Goal: Task Accomplishment & Management: Manage account settings

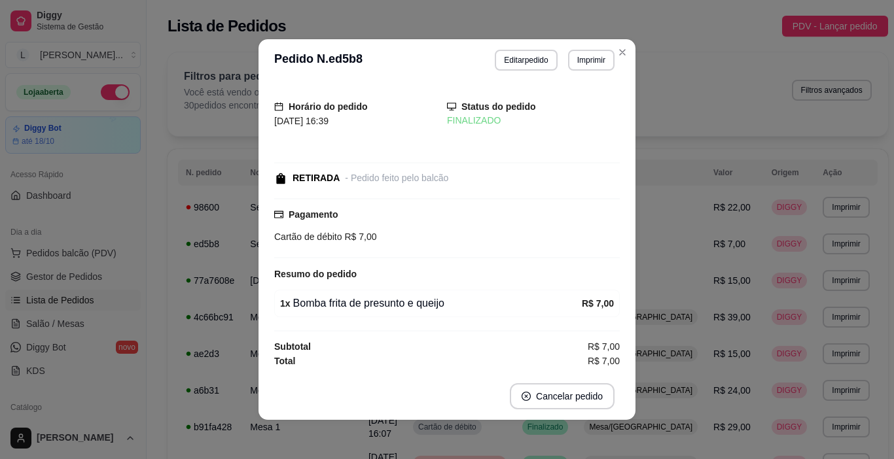
scroll to position [65, 0]
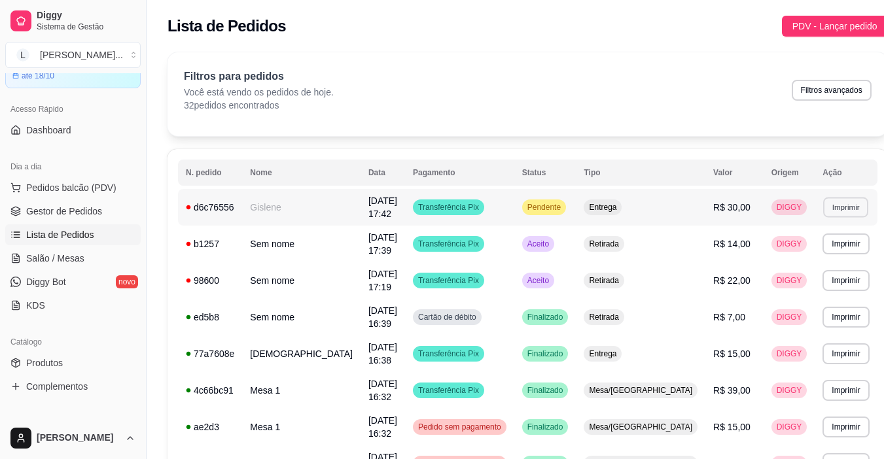
click at [823, 206] on button "Imprimir" at bounding box center [845, 207] width 45 height 20
click at [803, 253] on button "IMPRESSORA" at bounding box center [794, 250] width 92 height 20
click at [536, 200] on div "Pendente" at bounding box center [544, 208] width 44 height 16
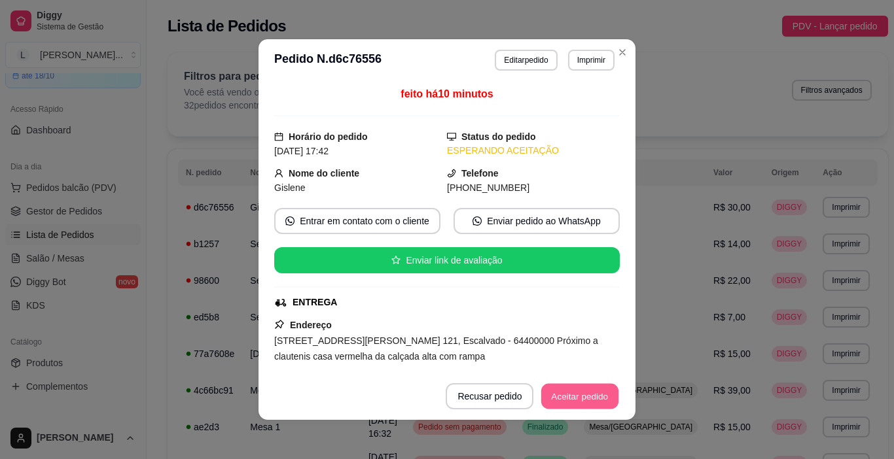
click at [548, 388] on button "Aceitar pedido" at bounding box center [579, 397] width 77 height 26
click at [548, 395] on button "Mover para preparo" at bounding box center [569, 397] width 98 height 26
click at [548, 395] on button "Mover para entrega" at bounding box center [569, 397] width 98 height 26
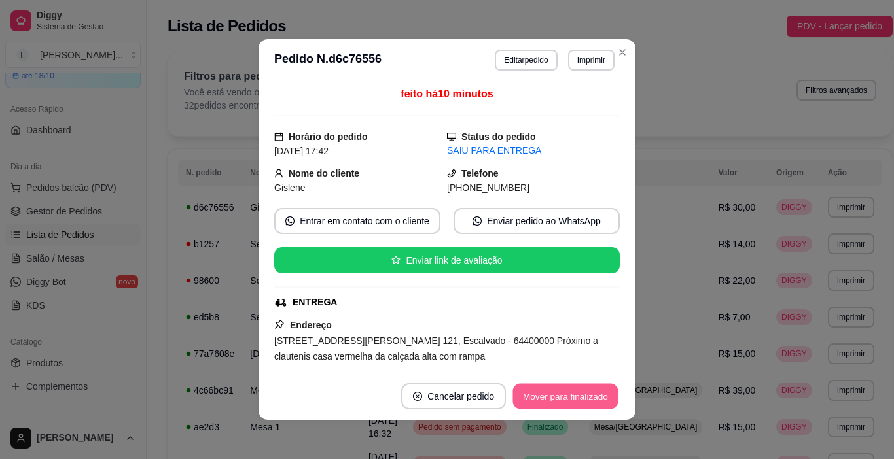
click at [548, 395] on button "Mover para finalizado" at bounding box center [565, 397] width 105 height 26
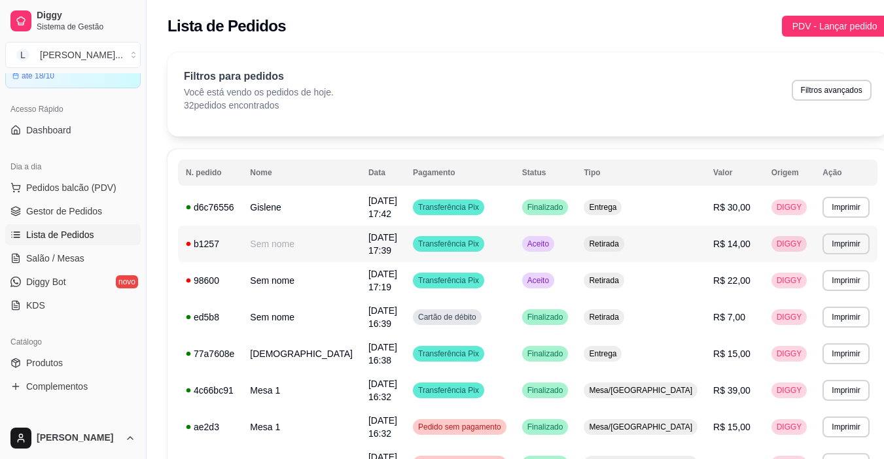
click at [563, 226] on td "Aceito" at bounding box center [545, 244] width 62 height 37
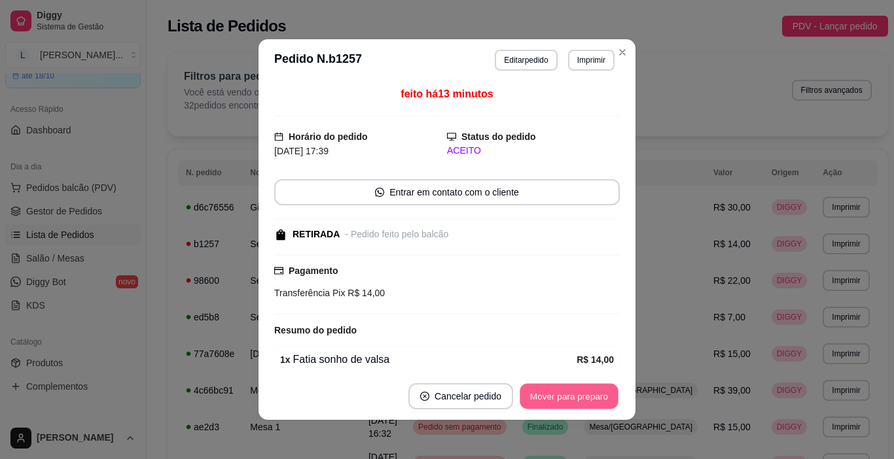
click at [552, 391] on button "Mover para preparo" at bounding box center [569, 397] width 98 height 26
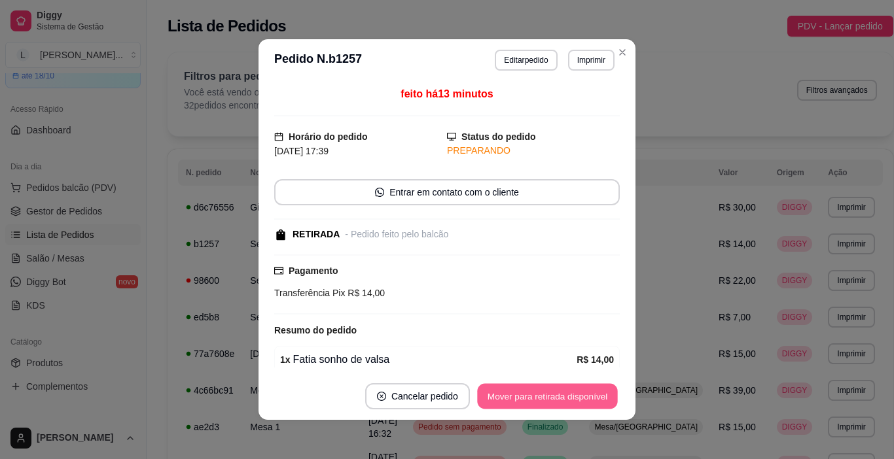
click at [552, 391] on button "Mover para retirada disponível" at bounding box center [547, 397] width 140 height 26
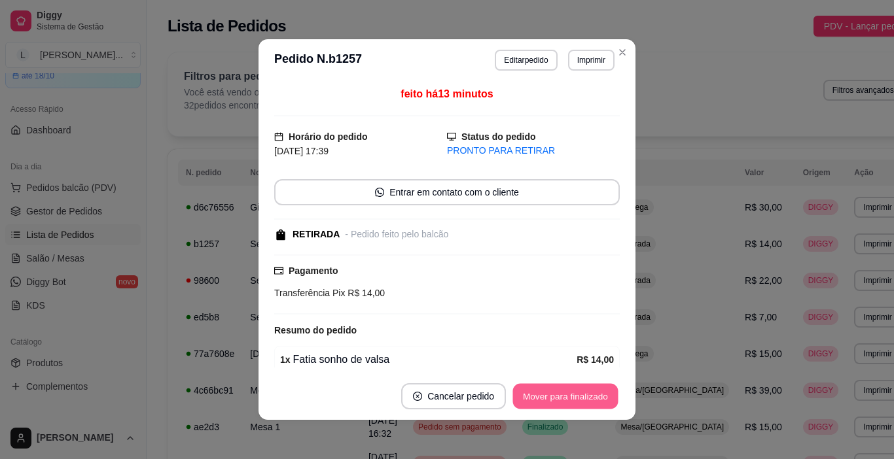
click at [552, 391] on button "Mover para finalizado" at bounding box center [565, 397] width 105 height 26
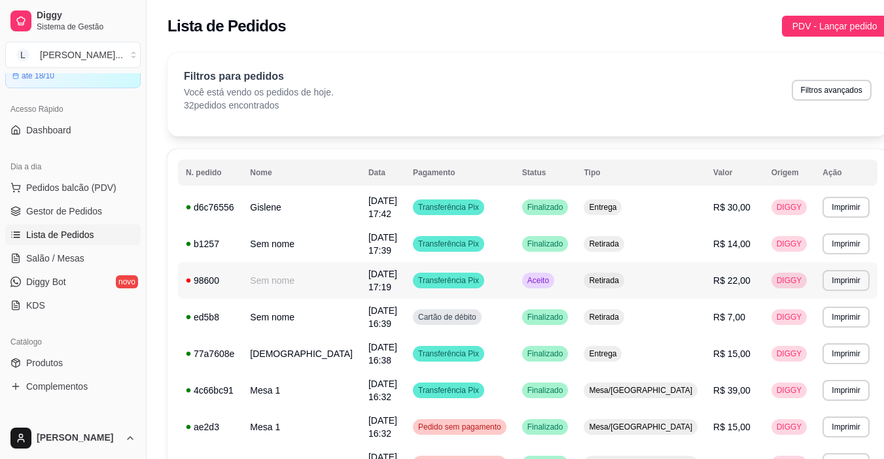
click at [469, 273] on div "Transferência Pix" at bounding box center [448, 281] width 71 height 16
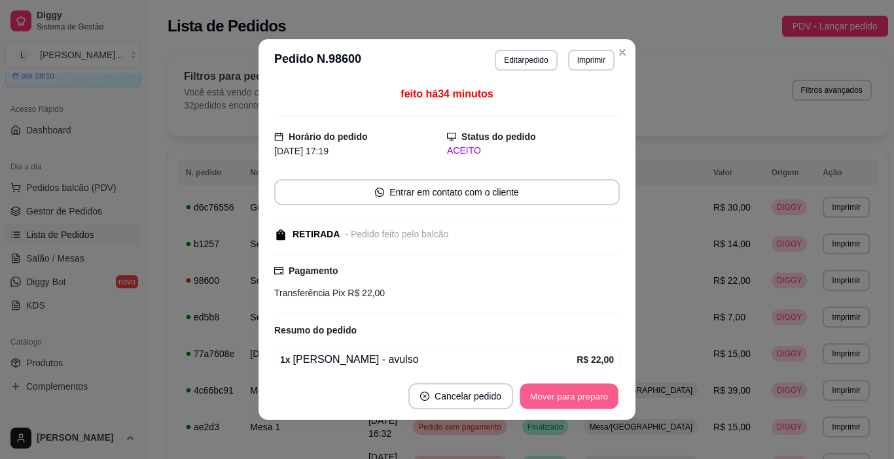
click at [538, 400] on button "Mover para preparo" at bounding box center [569, 397] width 98 height 26
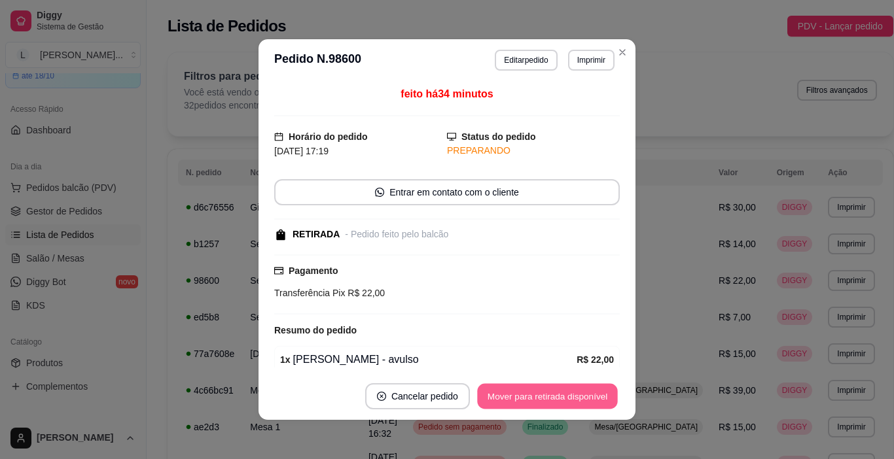
click at [538, 400] on button "Mover para retirada disponível" at bounding box center [547, 397] width 140 height 26
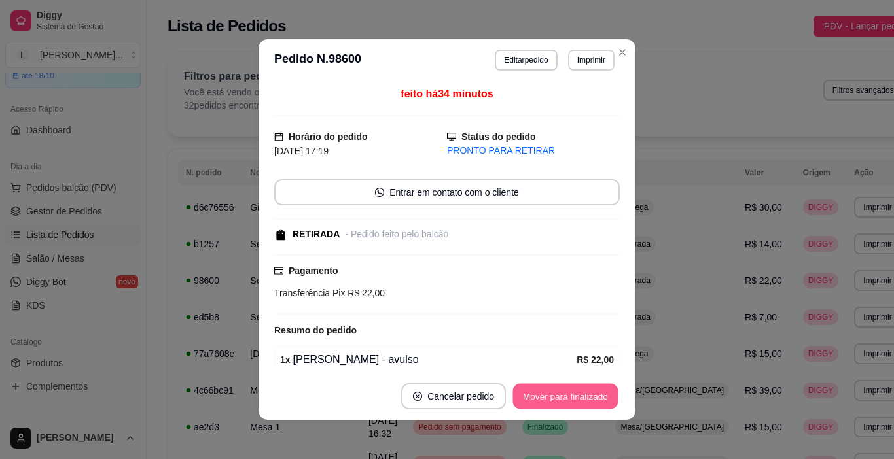
click at [538, 400] on button "Mover para finalizado" at bounding box center [565, 397] width 105 height 26
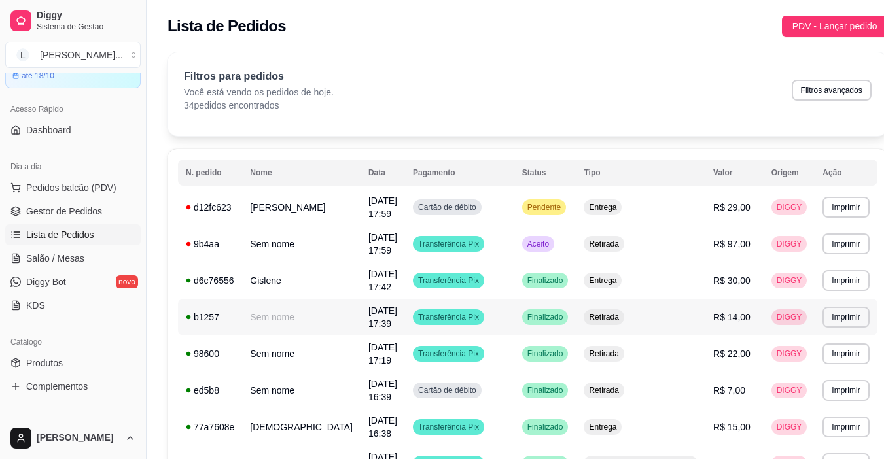
click at [823, 204] on button "Imprimir" at bounding box center [845, 207] width 45 height 20
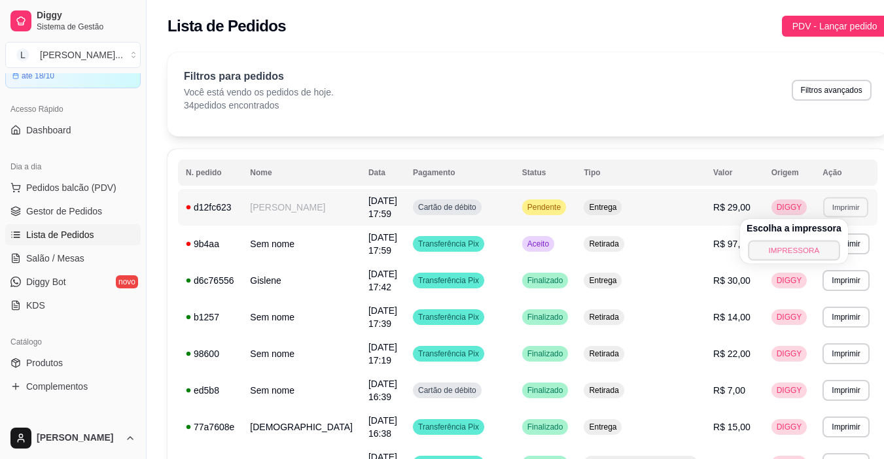
click at [780, 252] on button "IMPRESSORA" at bounding box center [794, 250] width 92 height 20
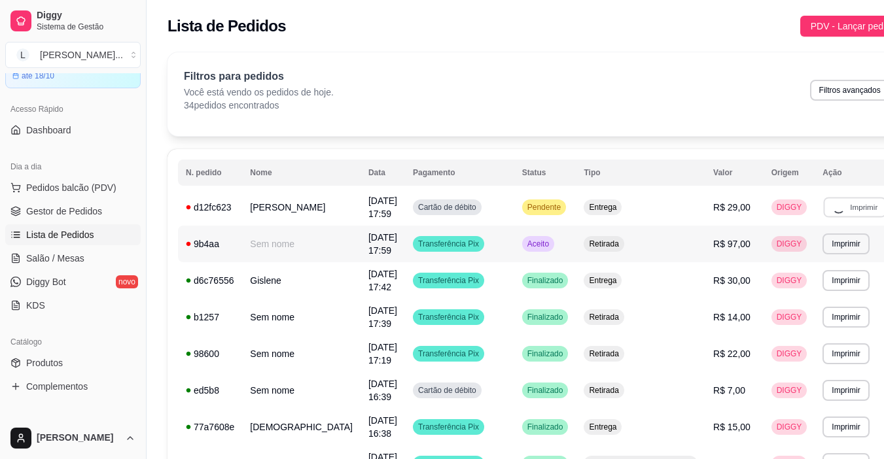
click at [531, 239] on span "Aceito" at bounding box center [538, 244] width 27 height 10
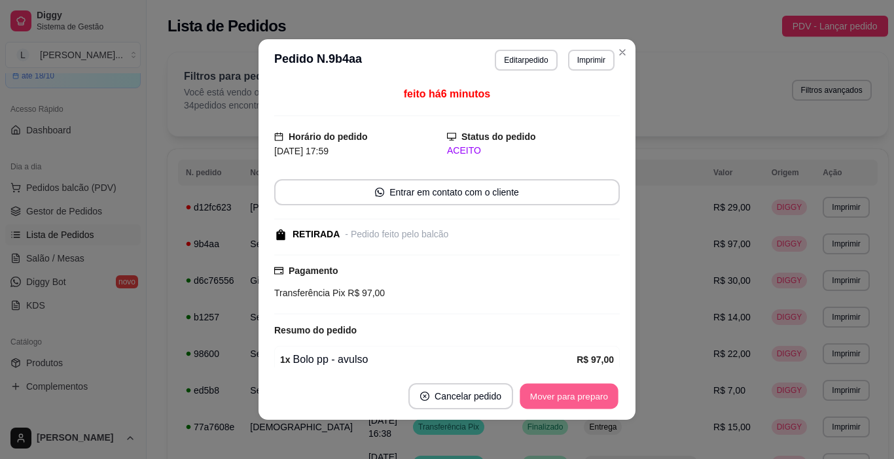
click at [555, 397] on button "Mover para preparo" at bounding box center [569, 397] width 98 height 26
click at [555, 397] on button "Mover para retirada disponível" at bounding box center [547, 396] width 145 height 26
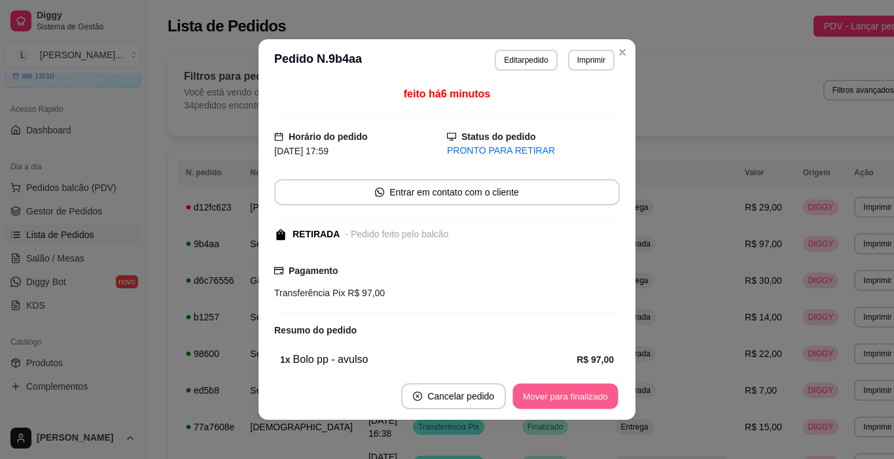
click at [555, 397] on button "Mover para finalizado" at bounding box center [565, 397] width 105 height 26
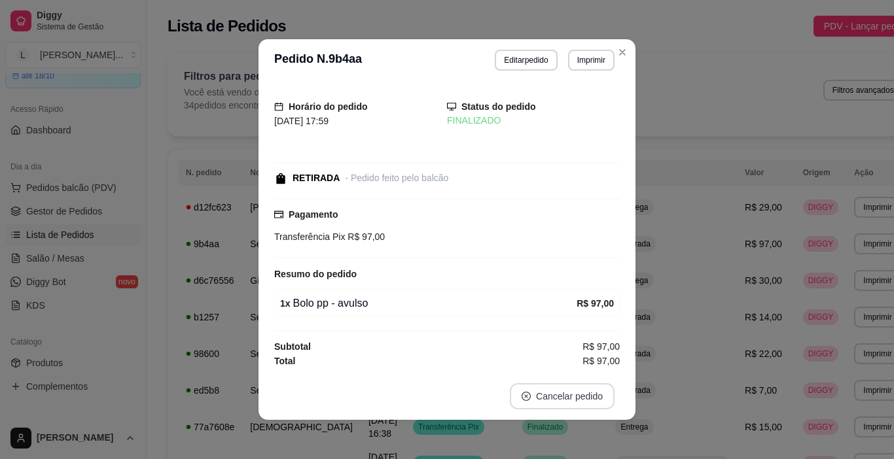
click at [555, 397] on button "Cancelar pedido" at bounding box center [562, 396] width 105 height 26
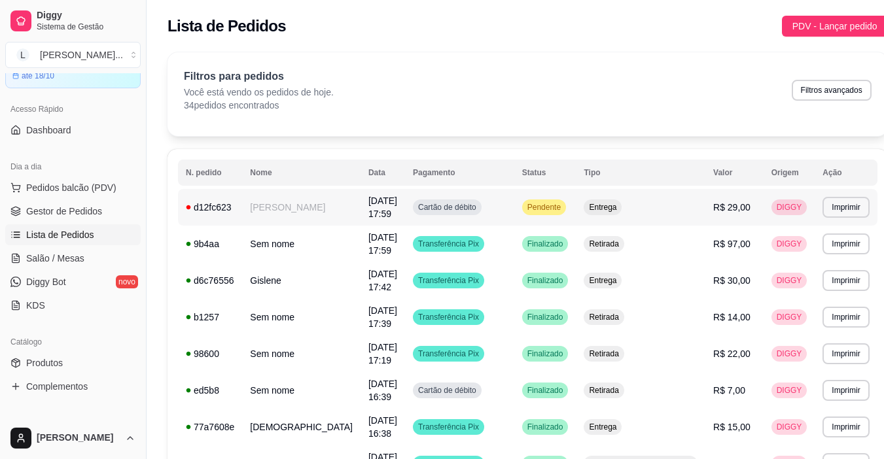
click at [591, 210] on td "Entrega" at bounding box center [641, 207] width 130 height 37
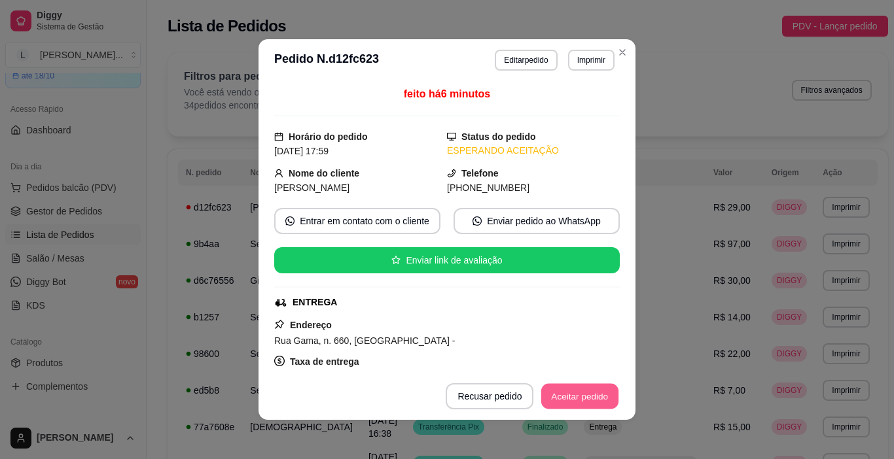
click at [586, 397] on button "Aceitar pedido" at bounding box center [579, 397] width 77 height 26
click at [586, 397] on button "Mover para preparo" at bounding box center [569, 397] width 98 height 26
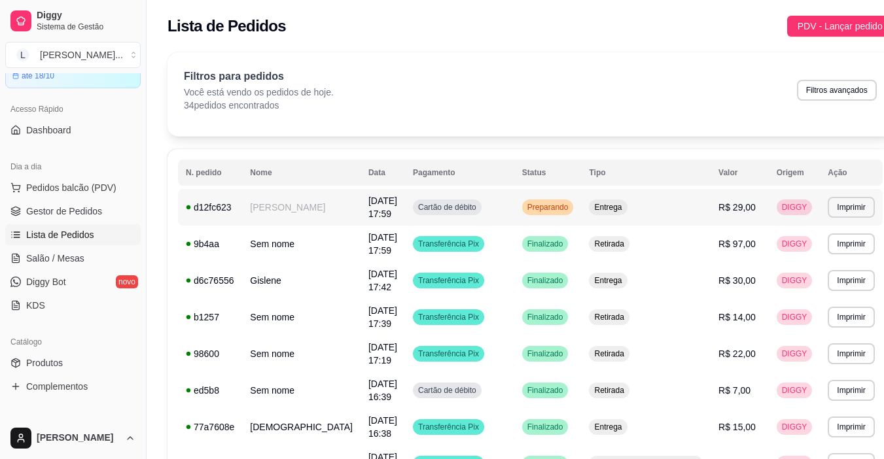
click at [560, 205] on span "Preparando" at bounding box center [548, 207] width 46 height 10
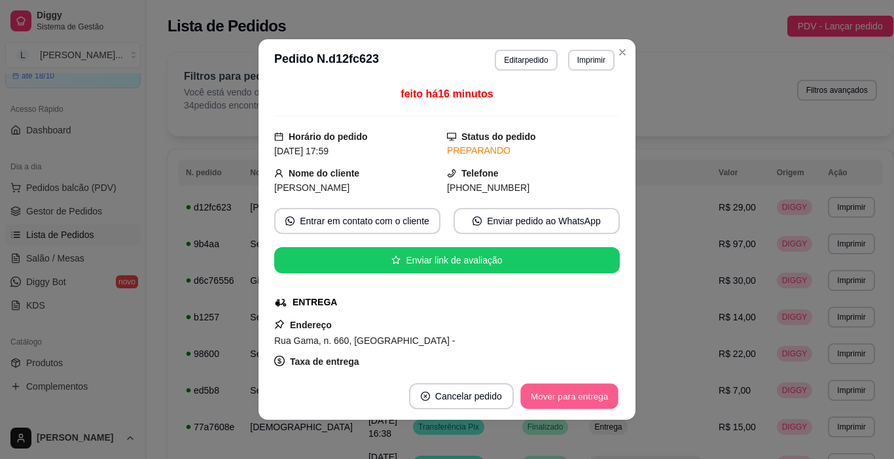
click at [565, 398] on button "Mover para entrega" at bounding box center [569, 397] width 98 height 26
click at [565, 398] on button "Mover para finalizado" at bounding box center [565, 397] width 105 height 26
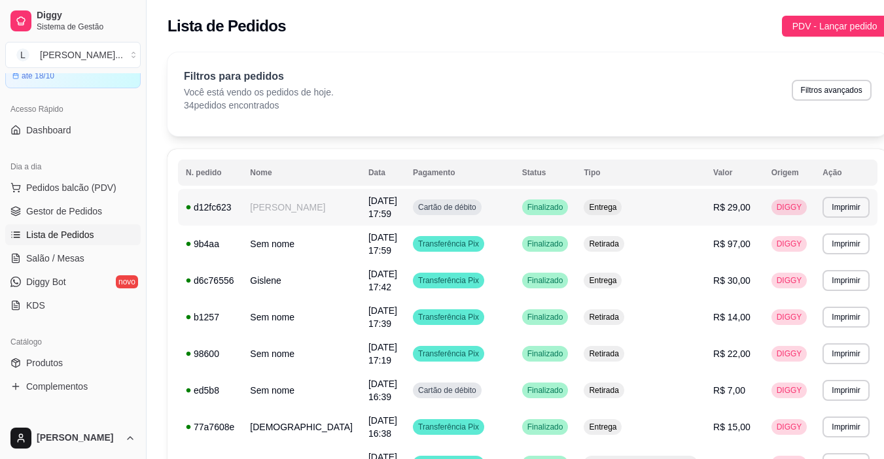
click at [258, 200] on td "[PERSON_NAME]" at bounding box center [301, 207] width 118 height 37
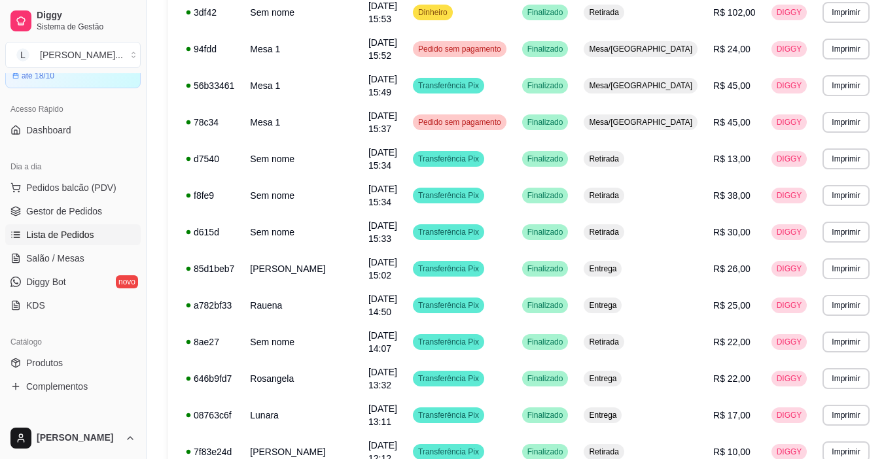
scroll to position [767, 0]
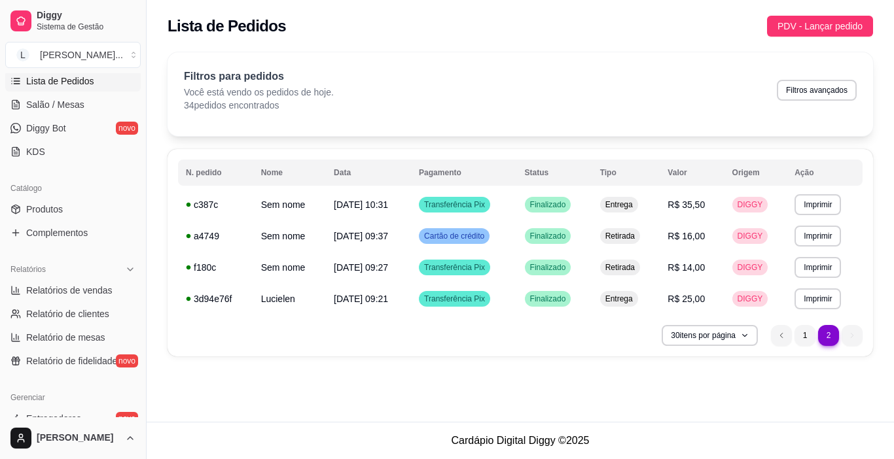
scroll to position [224, 0]
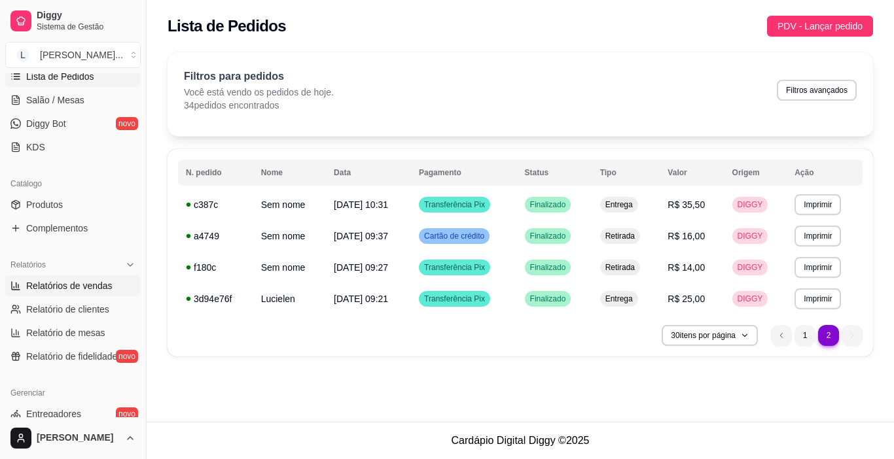
click at [86, 287] on span "Relatórios de vendas" at bounding box center [69, 285] width 86 height 13
select select "ALL"
select select "0"
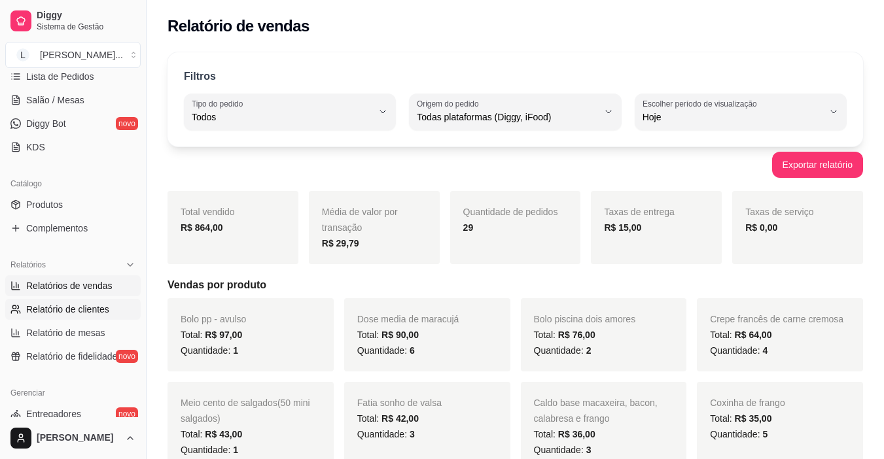
click at [76, 313] on span "Relatório de clientes" at bounding box center [67, 309] width 83 height 13
select select "30"
select select "HIGHEST_TOTAL_SPENT_WITH_ORDERS"
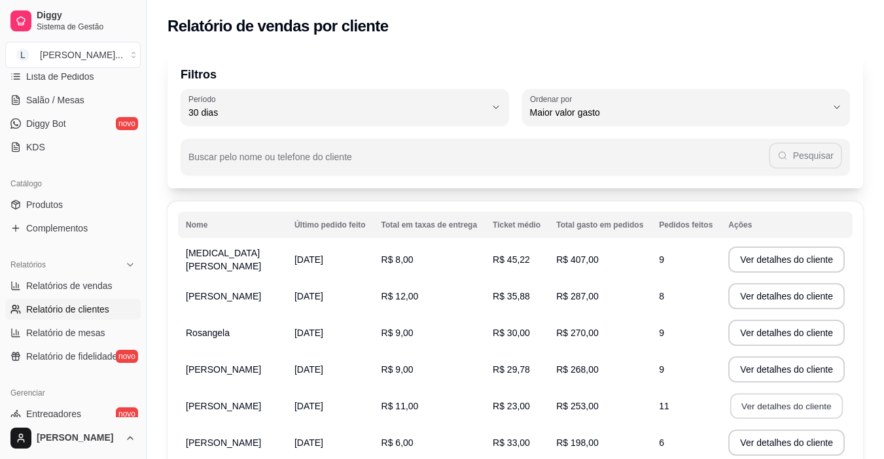
click at [824, 402] on button "Ver detalhes do cliente" at bounding box center [786, 407] width 113 height 26
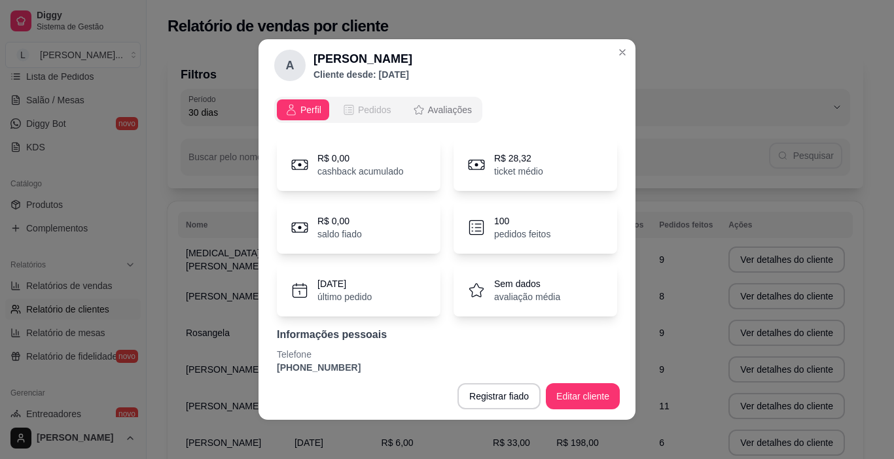
click at [370, 106] on span "Pedidos" at bounding box center [374, 109] width 33 height 13
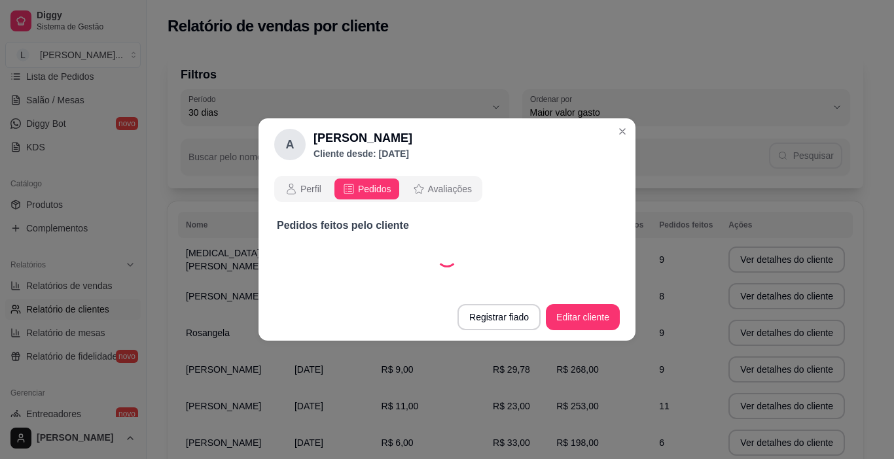
select select "30"
select select "ALL"
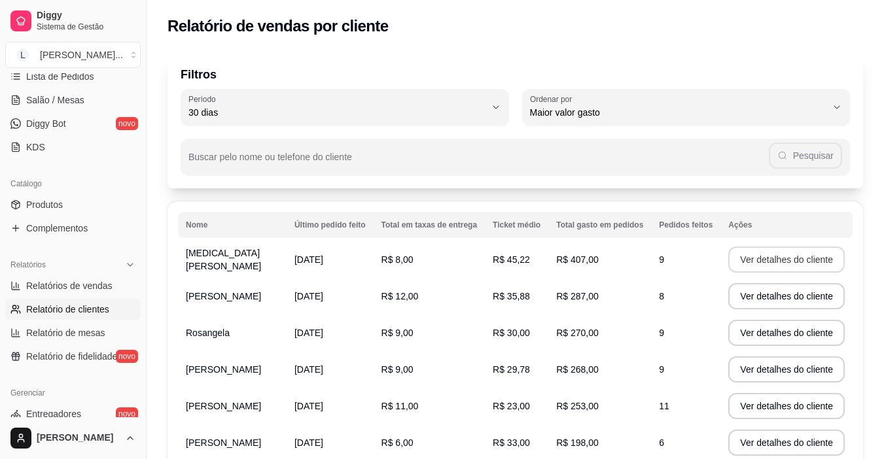
click at [762, 257] on button "Ver detalhes do cliente" at bounding box center [786, 260] width 116 height 26
click at [779, 332] on button "Ver detalhes do cliente" at bounding box center [786, 334] width 113 height 26
drag, startPoint x: 141, startPoint y: 237, endPoint x: 158, endPoint y: 139, distance: 99.7
click at [158, 139] on div "Diggy Sistema de Gestão L [PERSON_NAME] ... Loja aberta Diggy Bot até 18/10 Ace…" at bounding box center [442, 352] width 884 height 705
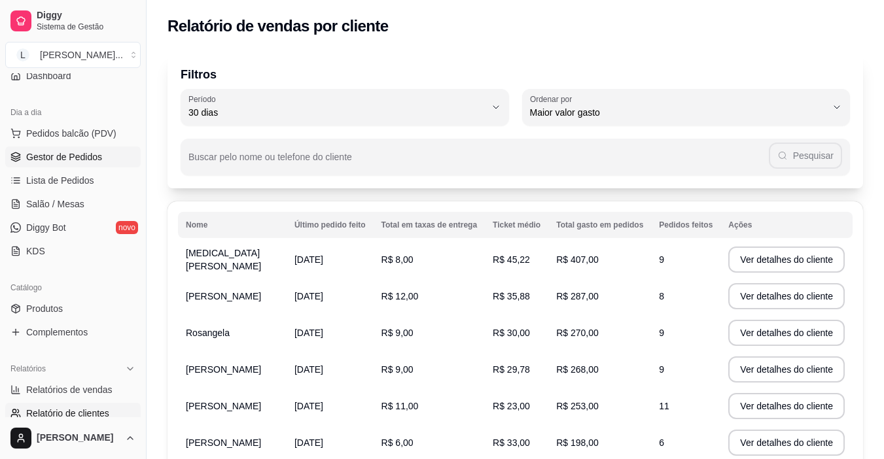
scroll to position [119, 0]
click at [49, 184] on span "Lista de Pedidos" at bounding box center [60, 181] width 68 height 13
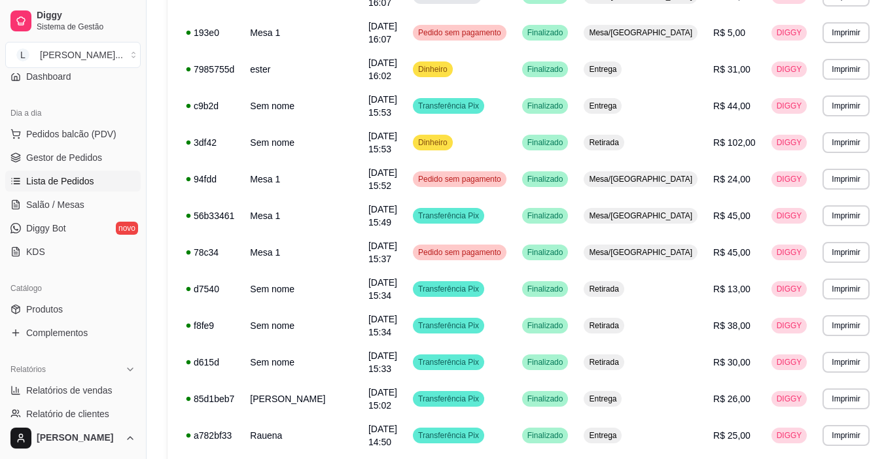
scroll to position [583, 0]
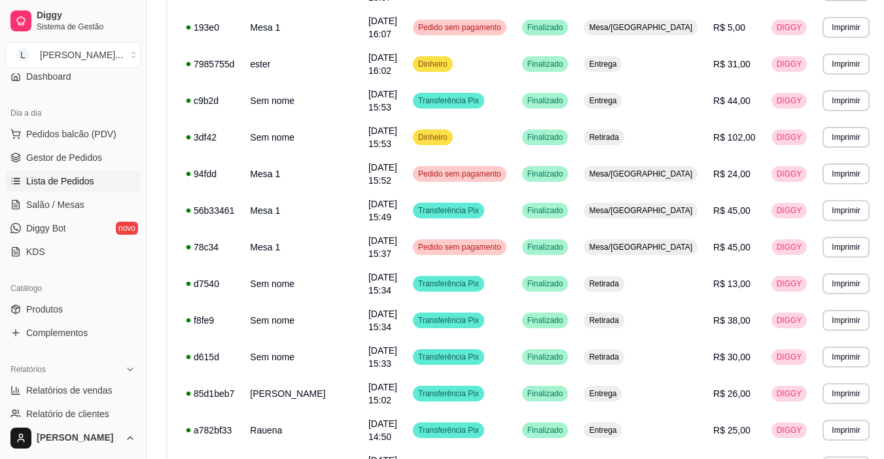
click at [793, 416] on button "IMPRESSORA" at bounding box center [794, 421] width 92 height 20
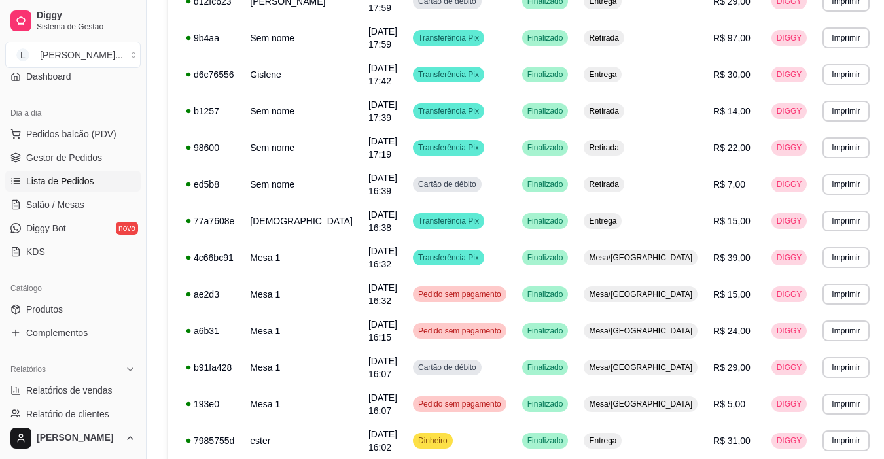
scroll to position [0, 0]
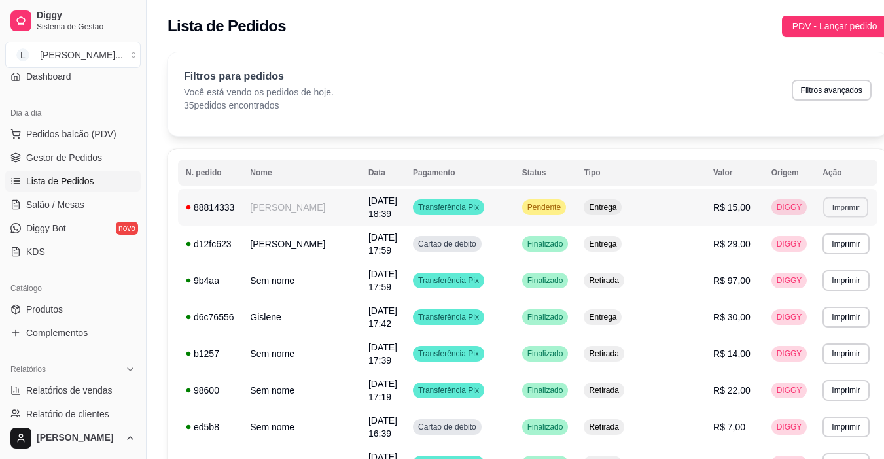
click at [823, 211] on button "Imprimir" at bounding box center [845, 207] width 45 height 20
click at [794, 251] on button "IMPRESSORA" at bounding box center [794, 250] width 92 height 20
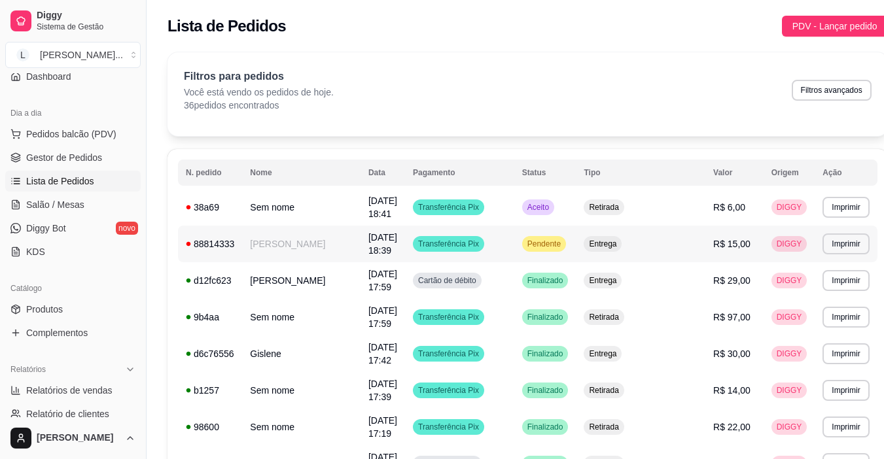
click at [547, 249] on td "Pendente" at bounding box center [545, 244] width 62 height 37
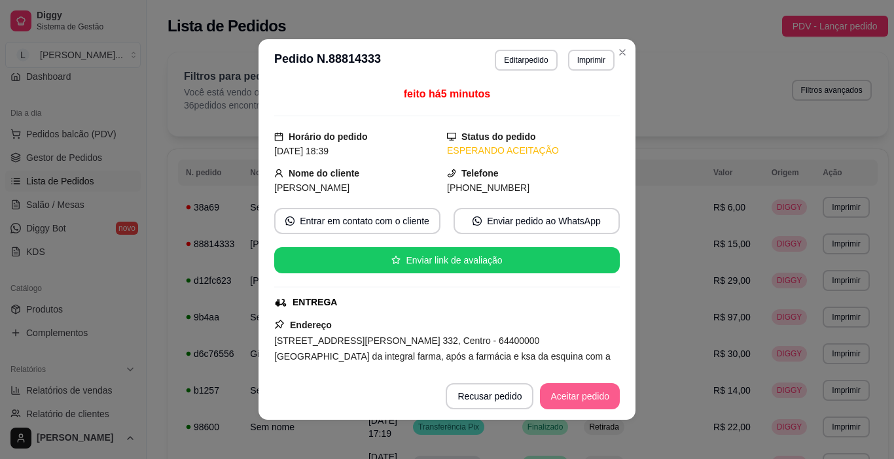
click at [594, 398] on button "Aceitar pedido" at bounding box center [580, 396] width 80 height 26
click at [594, 398] on button "Mover para preparo" at bounding box center [569, 397] width 98 height 26
click at [594, 398] on button "Mover para entrega" at bounding box center [569, 397] width 98 height 26
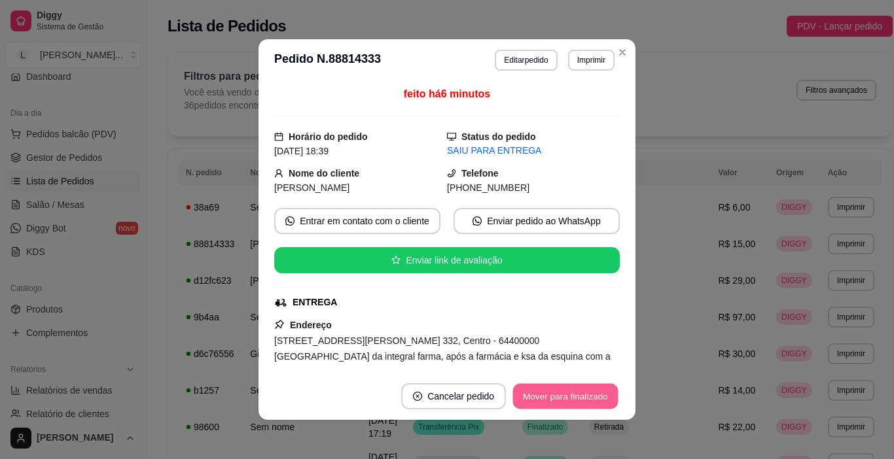
click at [597, 397] on button "Mover para finalizado" at bounding box center [565, 397] width 105 height 26
